Goal: Subscribe to service/newsletter

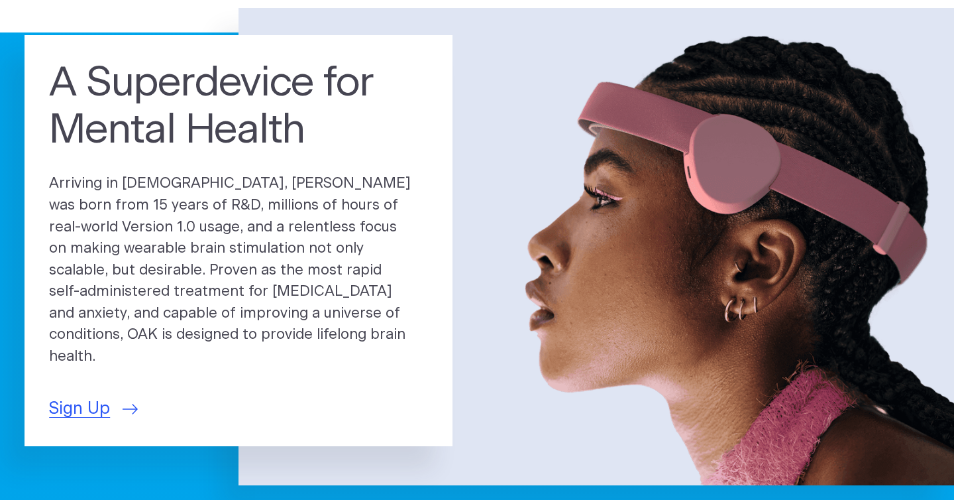
scroll to position [104, 0]
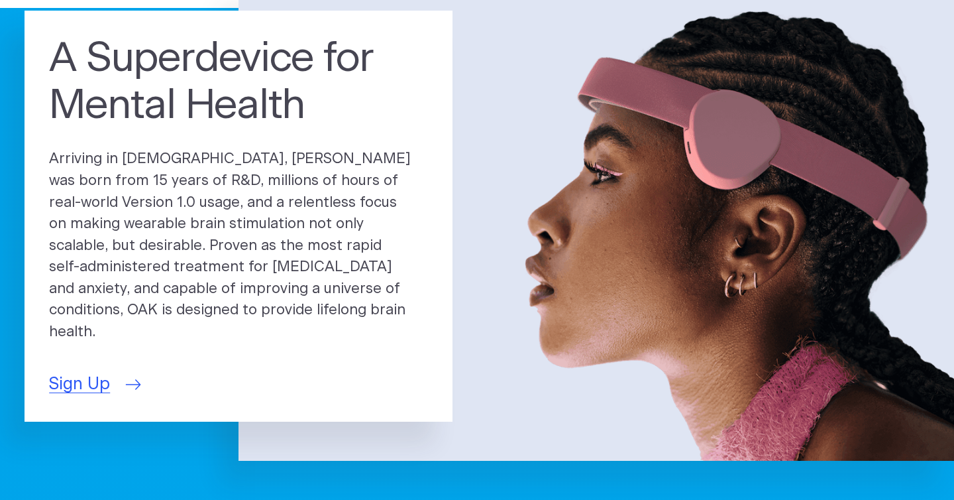
click at [94, 379] on span "Sign Up" at bounding box center [79, 384] width 61 height 25
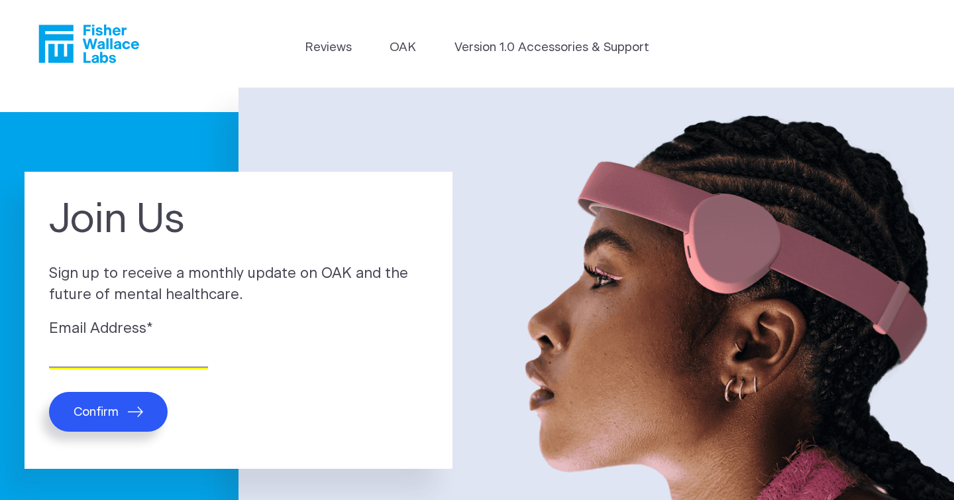
click at [117, 351] on input "Email Address *" at bounding box center [128, 357] width 159 height 21
type input "stephane.menard@gmail.com"
click at [118, 419] on button "Confirm" at bounding box center [108, 412] width 119 height 40
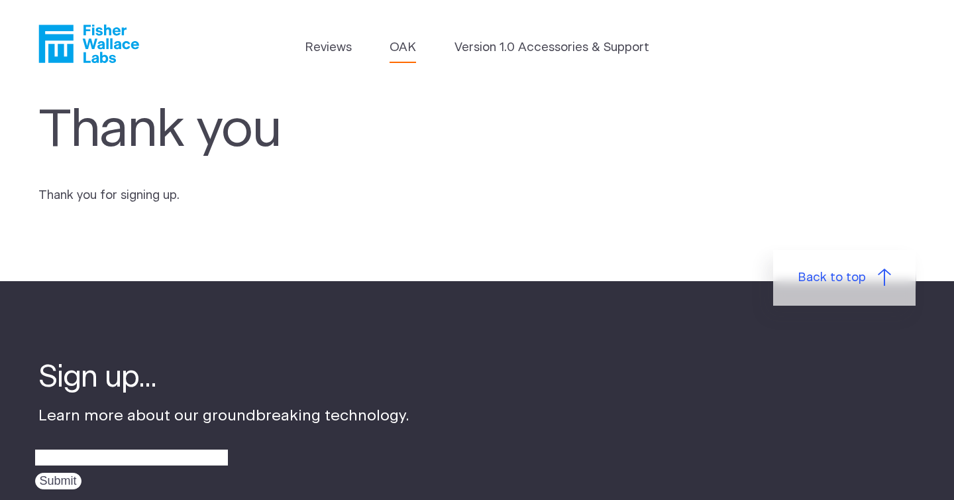
click at [400, 46] on link "OAK" at bounding box center [403, 47] width 27 height 19
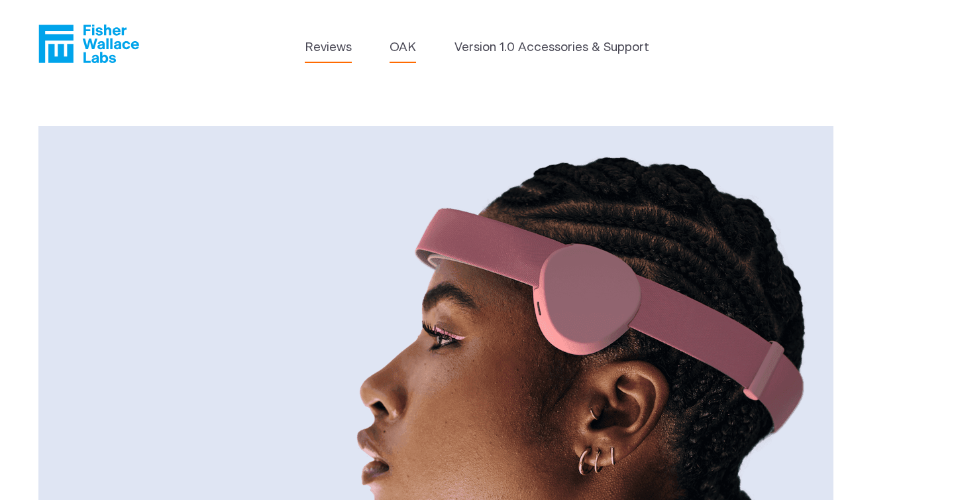
click at [335, 52] on link "Reviews" at bounding box center [328, 47] width 47 height 19
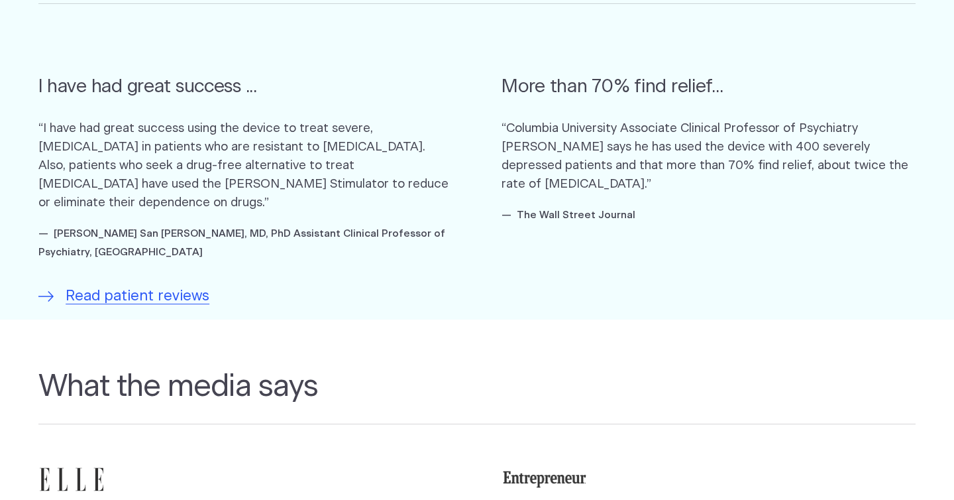
scroll to position [856, 0]
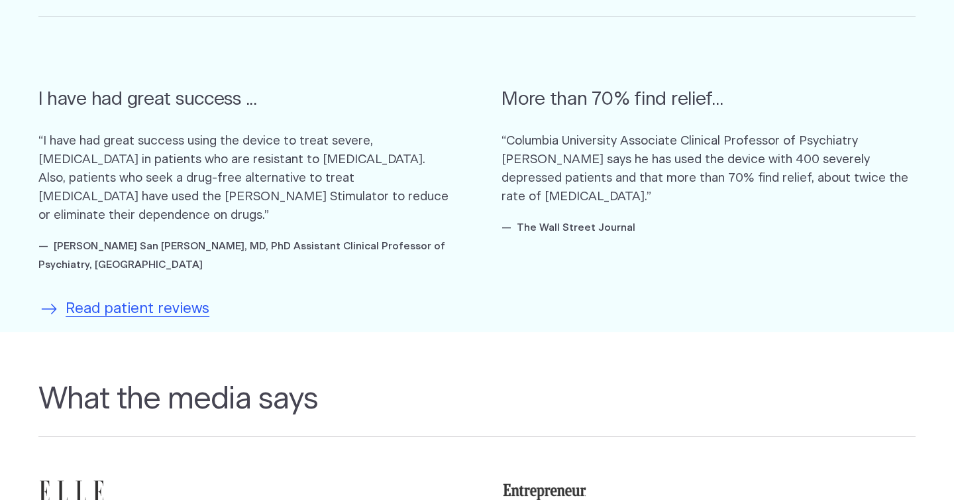
click at [176, 311] on span "Read patient reviews" at bounding box center [138, 309] width 144 height 22
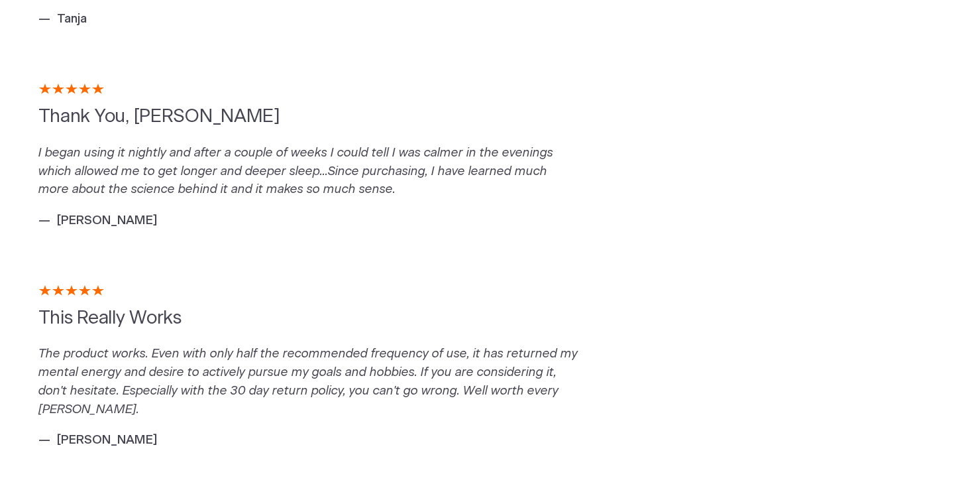
scroll to position [793, 0]
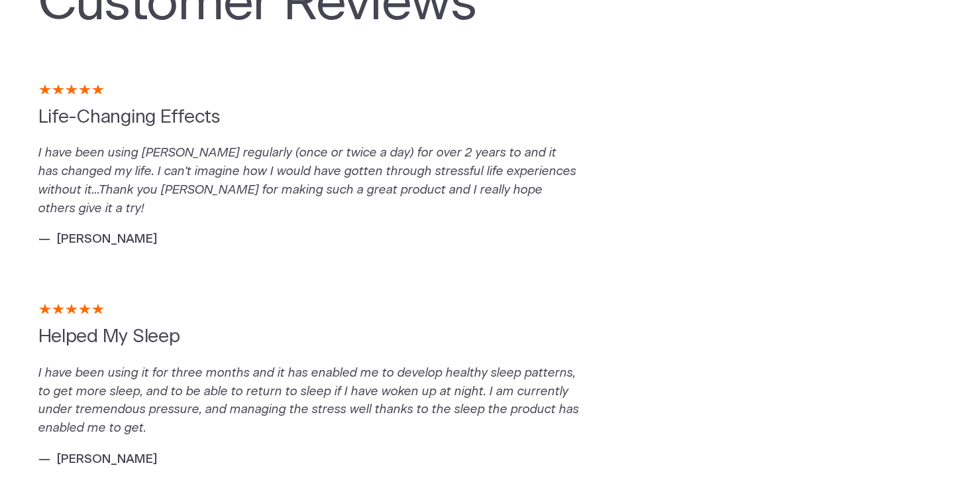
scroll to position [0, 0]
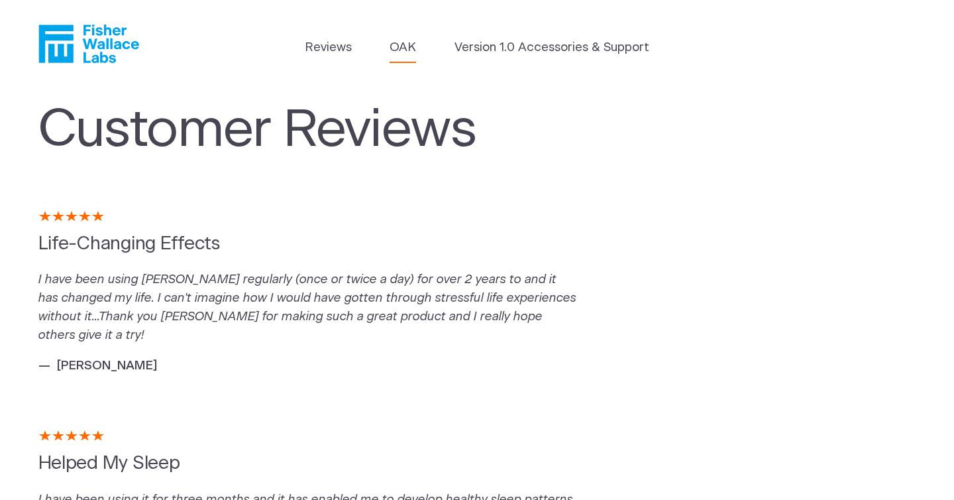
click at [399, 47] on link "OAK" at bounding box center [403, 47] width 27 height 19
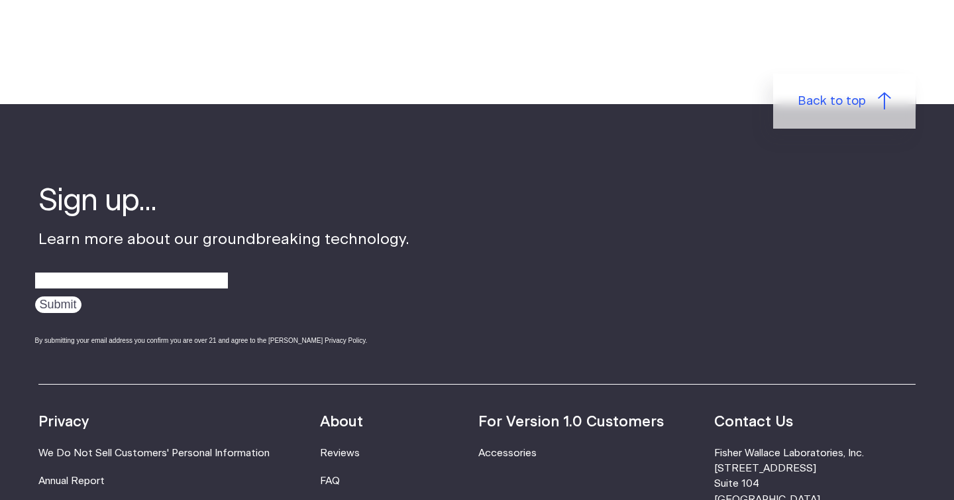
scroll to position [2090, 0]
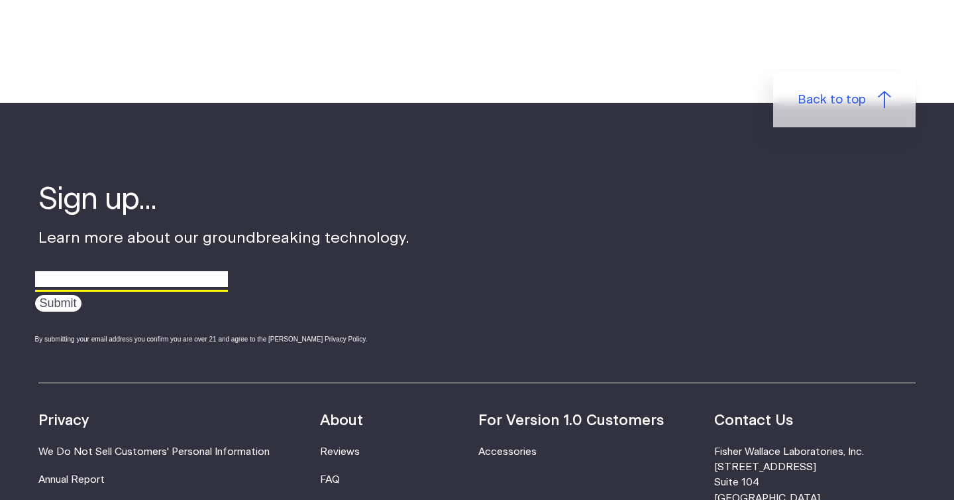
click at [131, 279] on input "email" at bounding box center [131, 279] width 193 height 21
type input "[EMAIL_ADDRESS][PERSON_NAME][DOMAIN_NAME]"
click at [54, 306] on input "Submit" at bounding box center [58, 303] width 46 height 17
